Goal: Find specific page/section: Find specific page/section

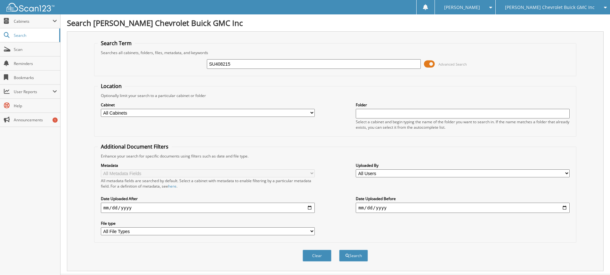
type input "SU408215"
click at [339, 250] on button "Search" at bounding box center [353, 256] width 29 height 12
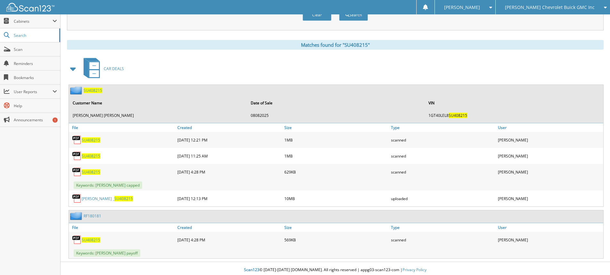
scroll to position [244, 0]
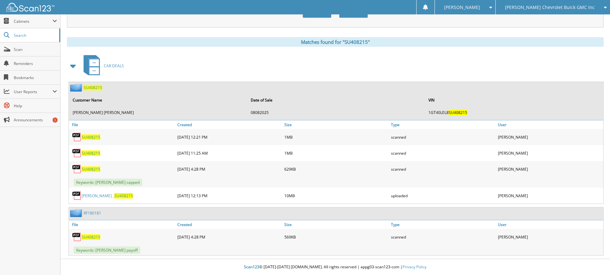
click at [93, 86] on span "SU408215" at bounding box center [93, 87] width 19 height 5
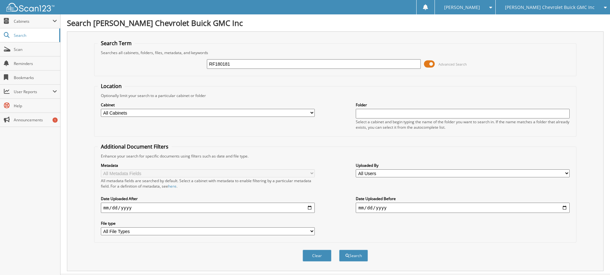
type input "RF180181"
click at [339, 250] on button "Search" at bounding box center [353, 256] width 29 height 12
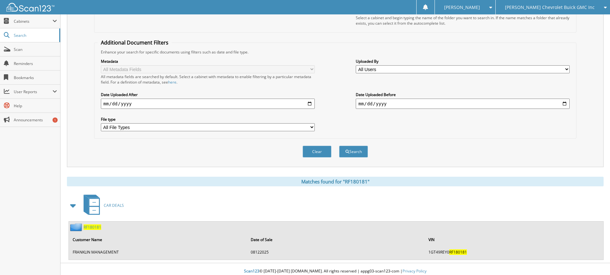
scroll to position [109, 0]
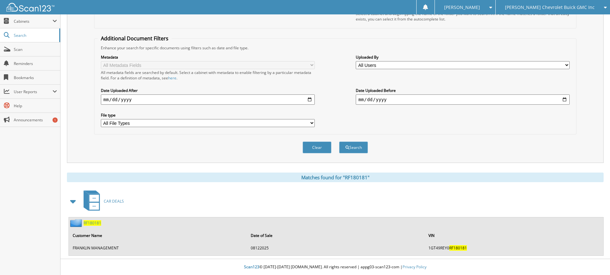
click at [94, 224] on span "RF180181" at bounding box center [93, 222] width 18 height 5
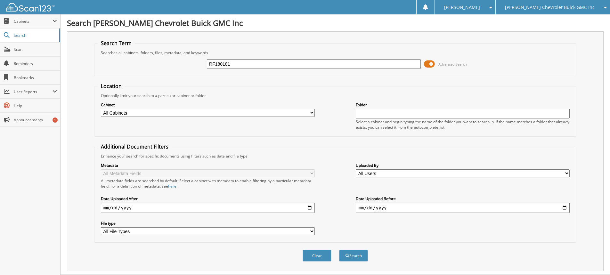
type input "RF180181"
click at [339, 250] on button "Search" at bounding box center [353, 256] width 29 height 12
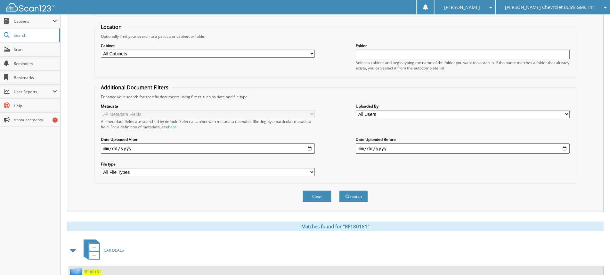
scroll to position [109, 0]
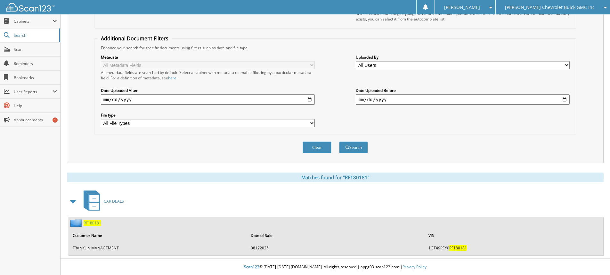
click at [78, 223] on img at bounding box center [76, 223] width 13 height 8
click at [95, 225] on span "RF180181" at bounding box center [93, 222] width 18 height 5
